Goal: Transaction & Acquisition: Purchase product/service

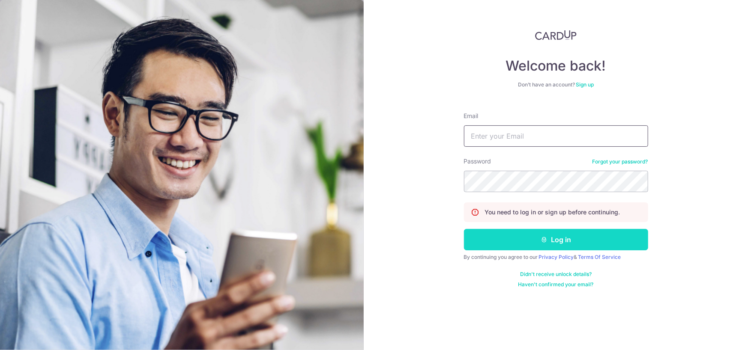
type input "[EMAIL_ADDRESS][DOMAIN_NAME]"
click at [535, 235] on button "Log in" at bounding box center [556, 239] width 184 height 21
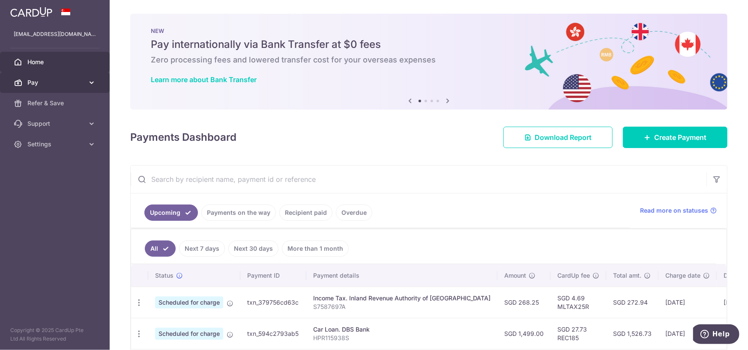
click at [88, 84] on icon at bounding box center [91, 82] width 9 height 9
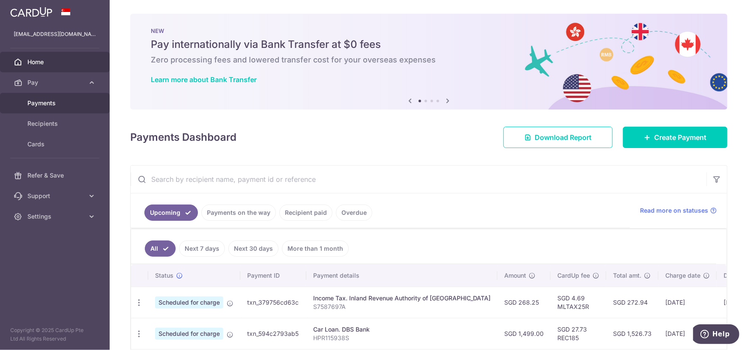
click at [45, 100] on span "Payments" at bounding box center [55, 103] width 57 height 9
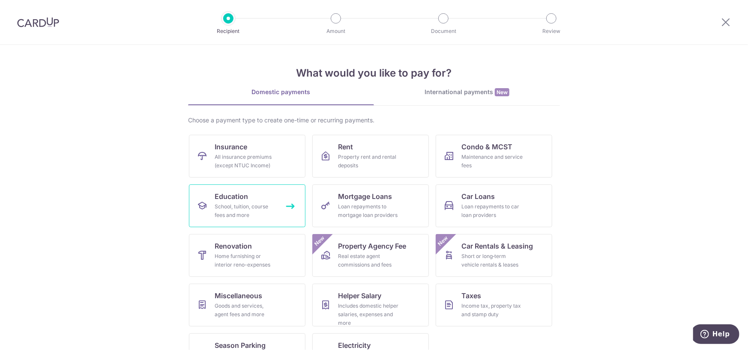
click at [278, 205] on link "Education School, tuition, course fees and more" at bounding box center [247, 206] width 117 height 43
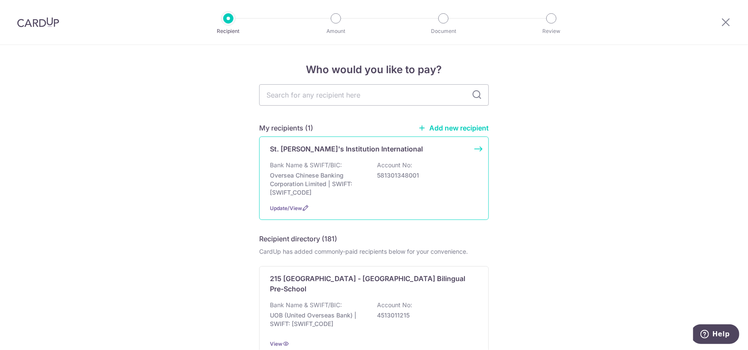
click at [480, 147] on div "St. [PERSON_NAME]'s Institution International Bank Name & SWIFT/BIC: Oversea Ch…" at bounding box center [374, 179] width 230 height 84
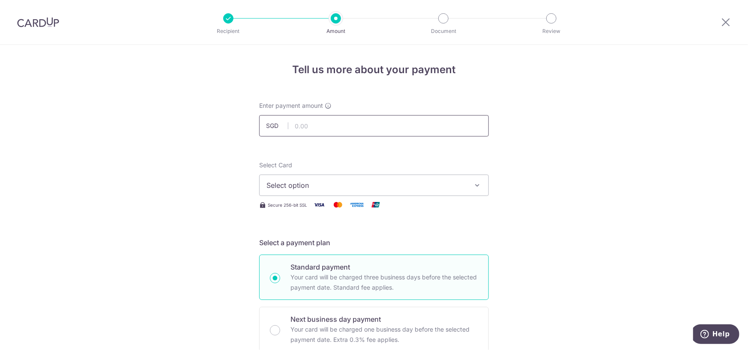
click at [311, 128] on input "text" at bounding box center [374, 125] width 230 height 21
type input "2"
type input "20,984.00"
click at [388, 187] on span "Select option" at bounding box center [366, 185] width 200 height 10
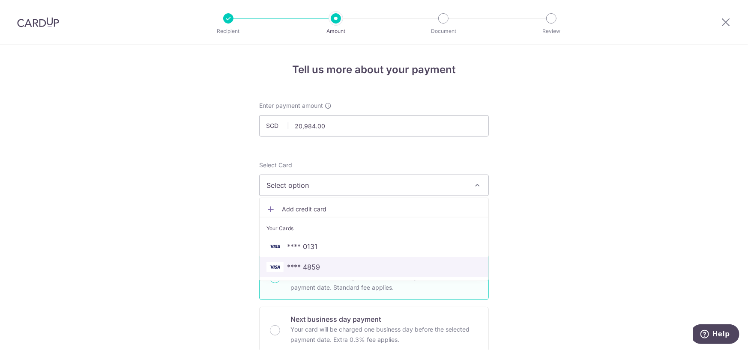
click at [400, 266] on span "**** 4859" at bounding box center [373, 267] width 215 height 10
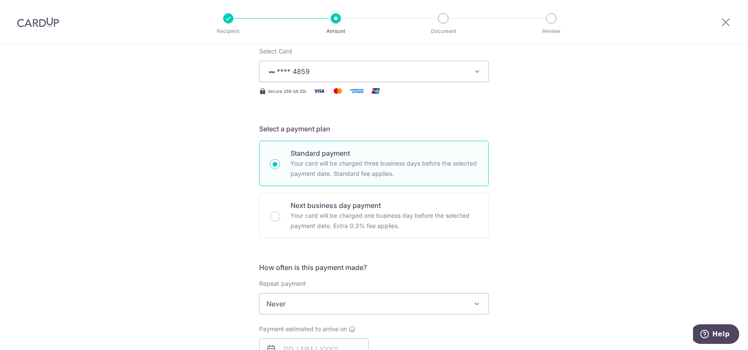
scroll to position [228, 0]
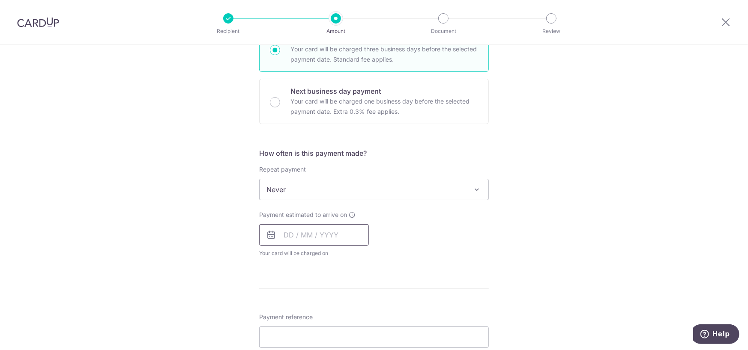
click at [330, 235] on input "text" at bounding box center [314, 234] width 110 height 21
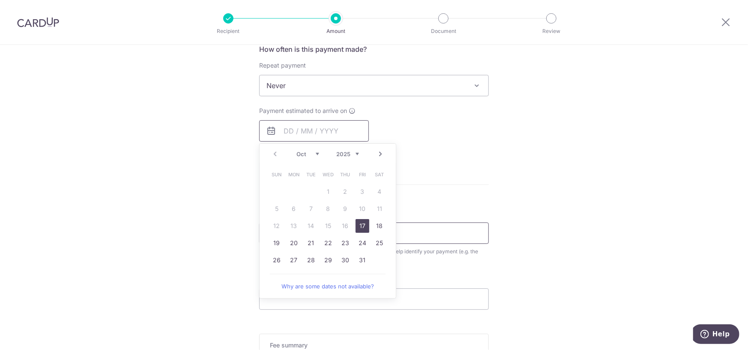
scroll to position [343, 0]
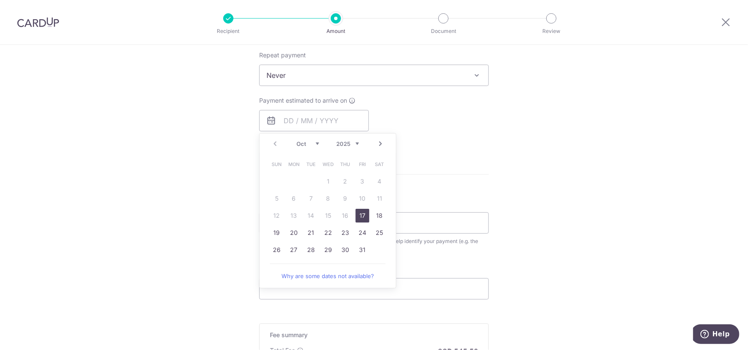
drag, startPoint x: 361, startPoint y: 215, endPoint x: 488, endPoint y: 172, distance: 134.2
click at [361, 215] on link "17" at bounding box center [363, 216] width 14 height 14
type input "17/10/2025"
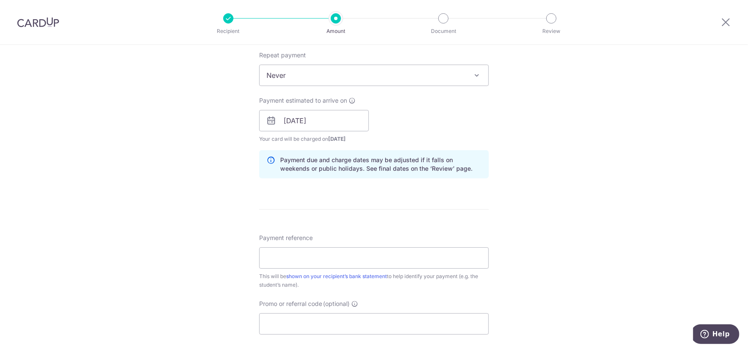
click at [488, 172] on div "Tell us more about your payment Enter payment amount SGD 20,984.00 20984.00 Sel…" at bounding box center [374, 107] width 748 height 810
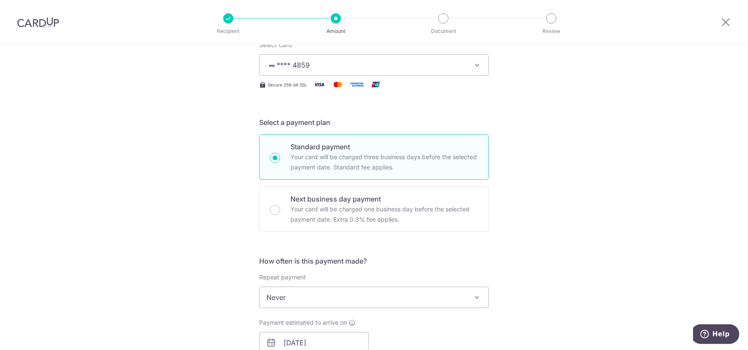
scroll to position [114, 0]
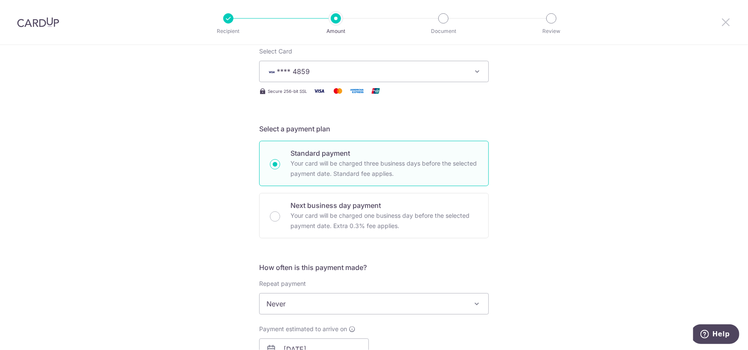
drag, startPoint x: 723, startPoint y: 21, endPoint x: 423, endPoint y: 39, distance: 301.2
click at [723, 21] on icon at bounding box center [725, 22] width 10 height 11
